Goal: Task Accomplishment & Management: Manage account settings

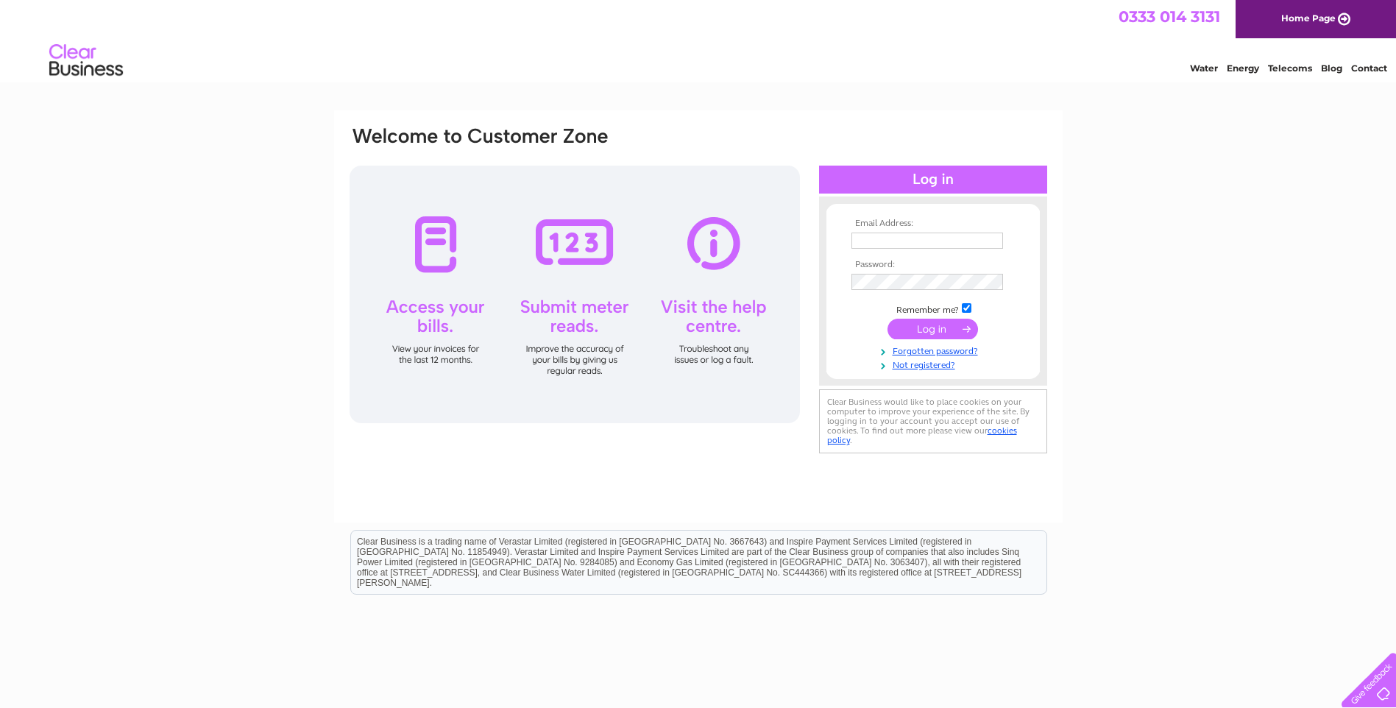
type input "lynda.maclean@uistcab.casonline.org.uk"
click at [907, 320] on input "submit" at bounding box center [932, 329] width 90 height 21
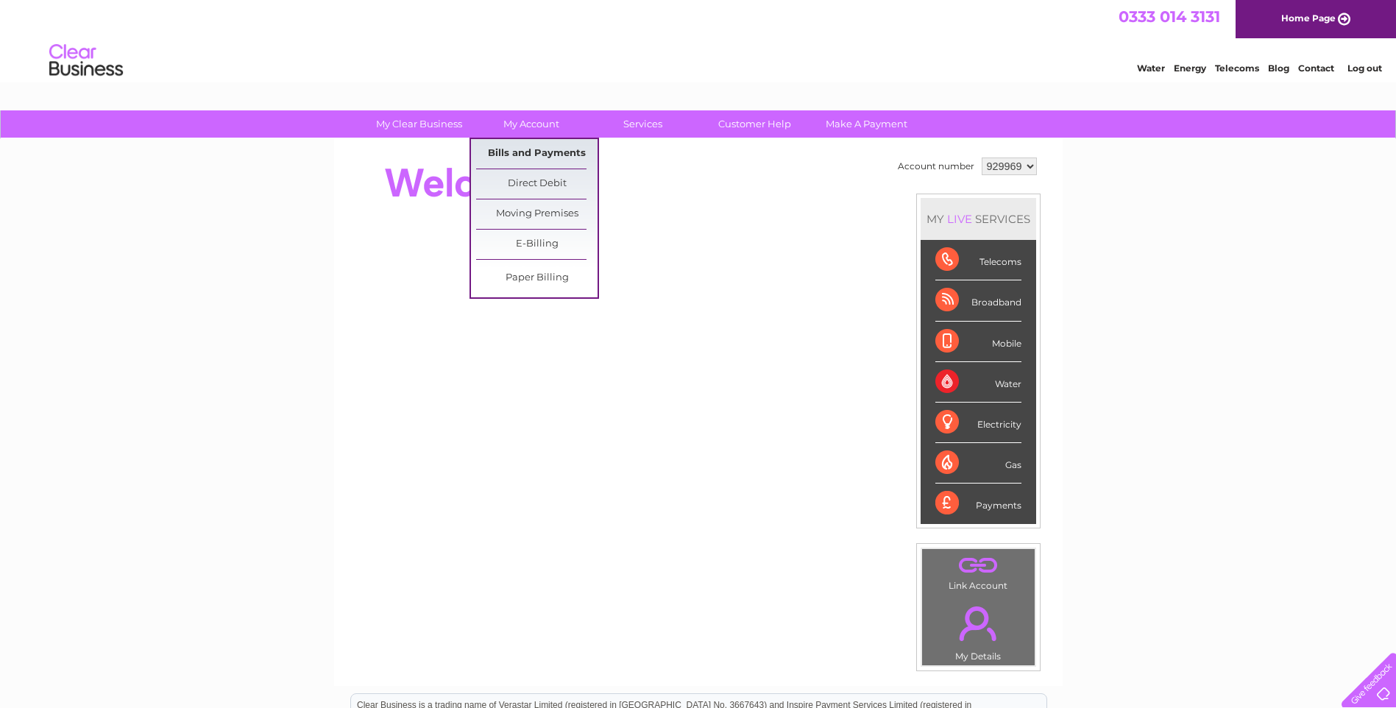
click at [529, 147] on link "Bills and Payments" at bounding box center [536, 153] width 121 height 29
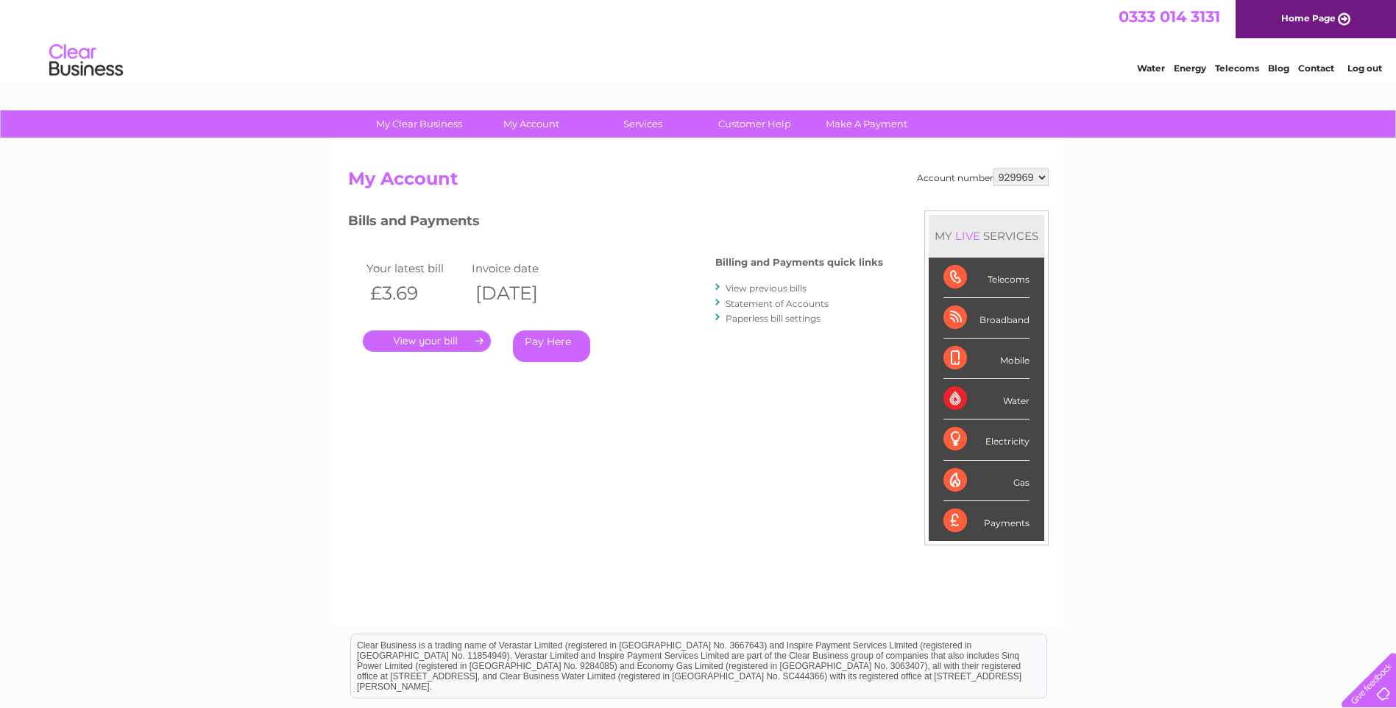
click at [1042, 178] on select "929969 929996 939968 940023" at bounding box center [1020, 177] width 55 height 18
select select "929996"
click at [993, 168] on select "929969 929996 939968 940023" at bounding box center [1020, 177] width 55 height 18
click at [1043, 177] on select "929969 929996 939968 940023" at bounding box center [1020, 177] width 55 height 18
select select "939968"
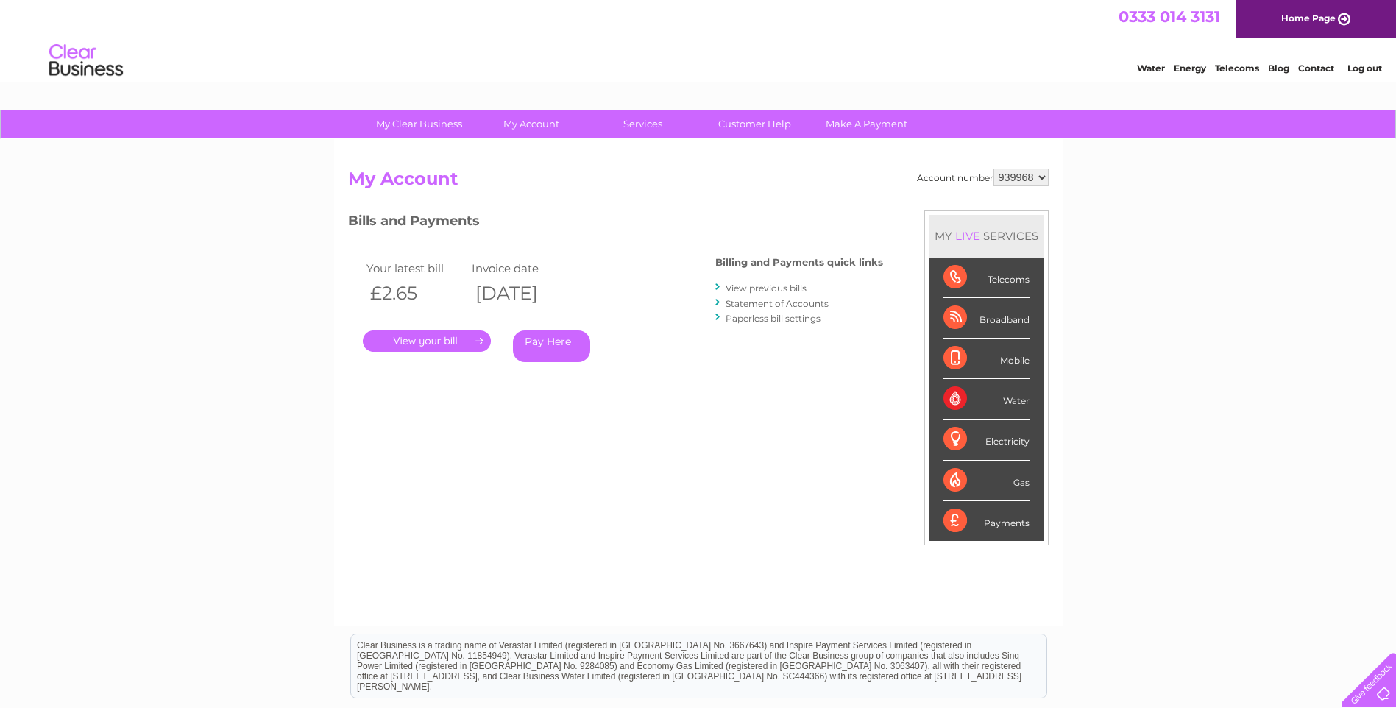
click at [993, 168] on select "929969 929996 939968 940023" at bounding box center [1020, 177] width 55 height 18
click at [1042, 178] on select "929969 929996 939968 940023" at bounding box center [1020, 177] width 55 height 18
select select "940023"
click at [993, 168] on select "929969 929996 939968 940023" at bounding box center [1020, 177] width 55 height 18
click at [424, 335] on link "." at bounding box center [427, 340] width 128 height 21
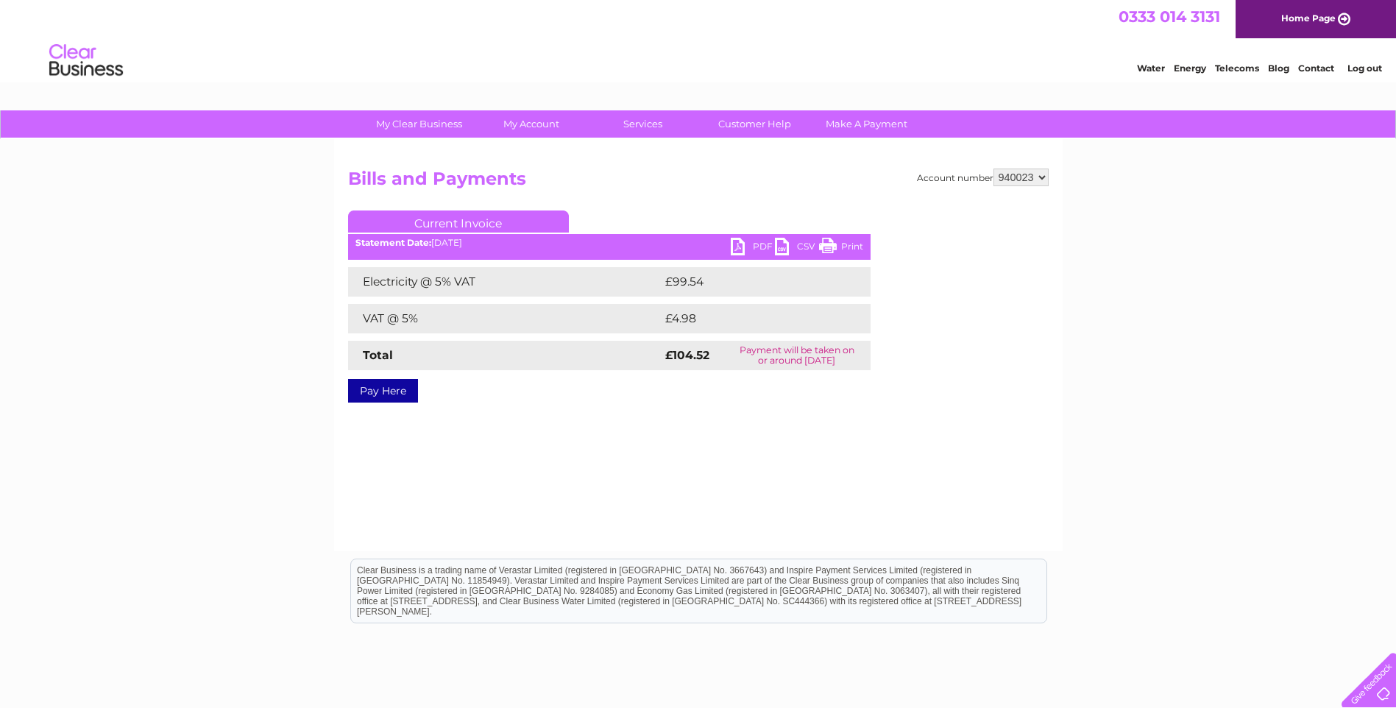
click at [758, 244] on link "PDF" at bounding box center [753, 248] width 44 height 21
click at [750, 243] on link "PDF" at bounding box center [753, 248] width 44 height 21
